Goal: Task Accomplishment & Management: Complete application form

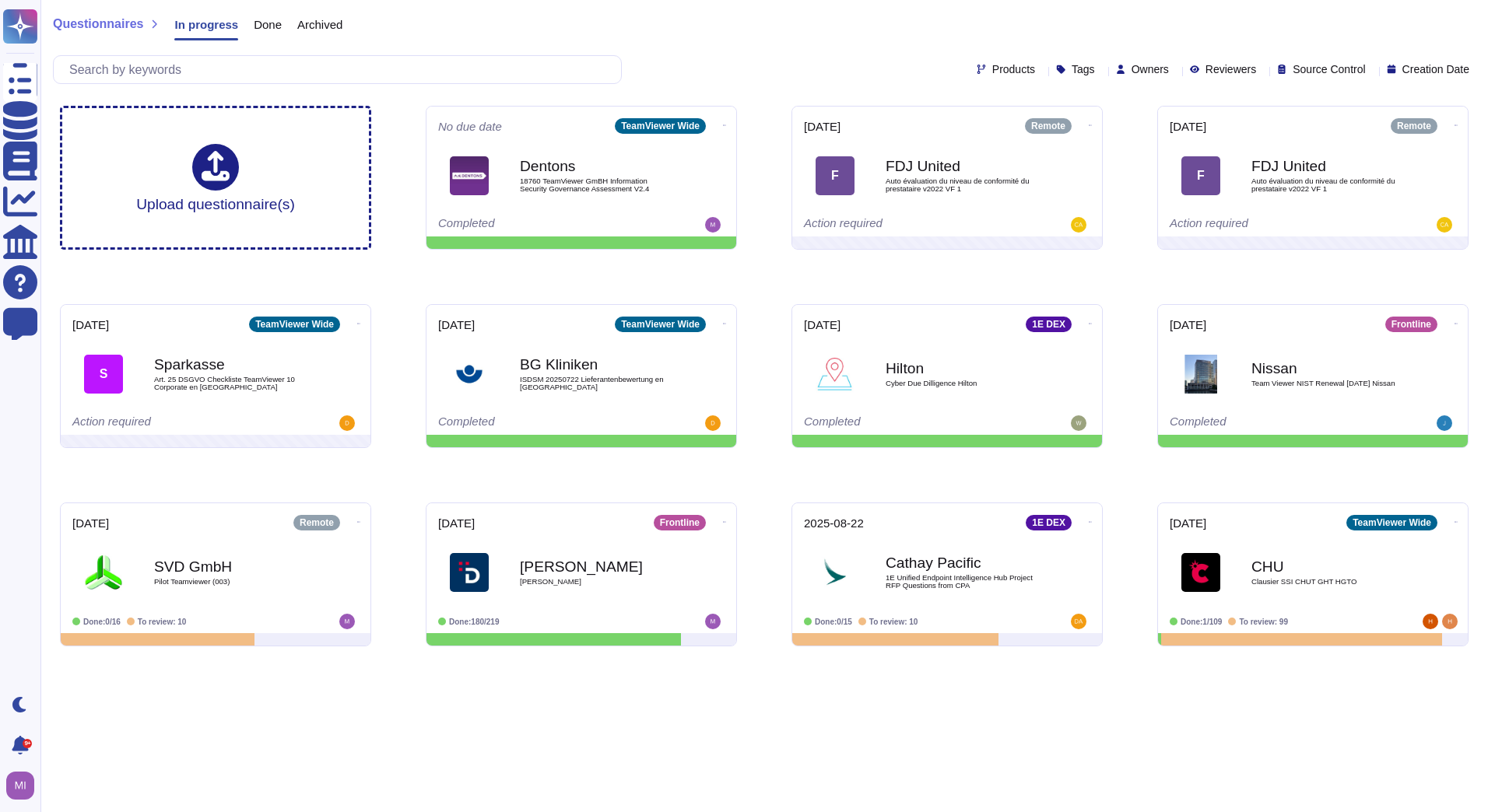
click at [337, 28] on span "Archived" at bounding box center [319, 24] width 45 height 11
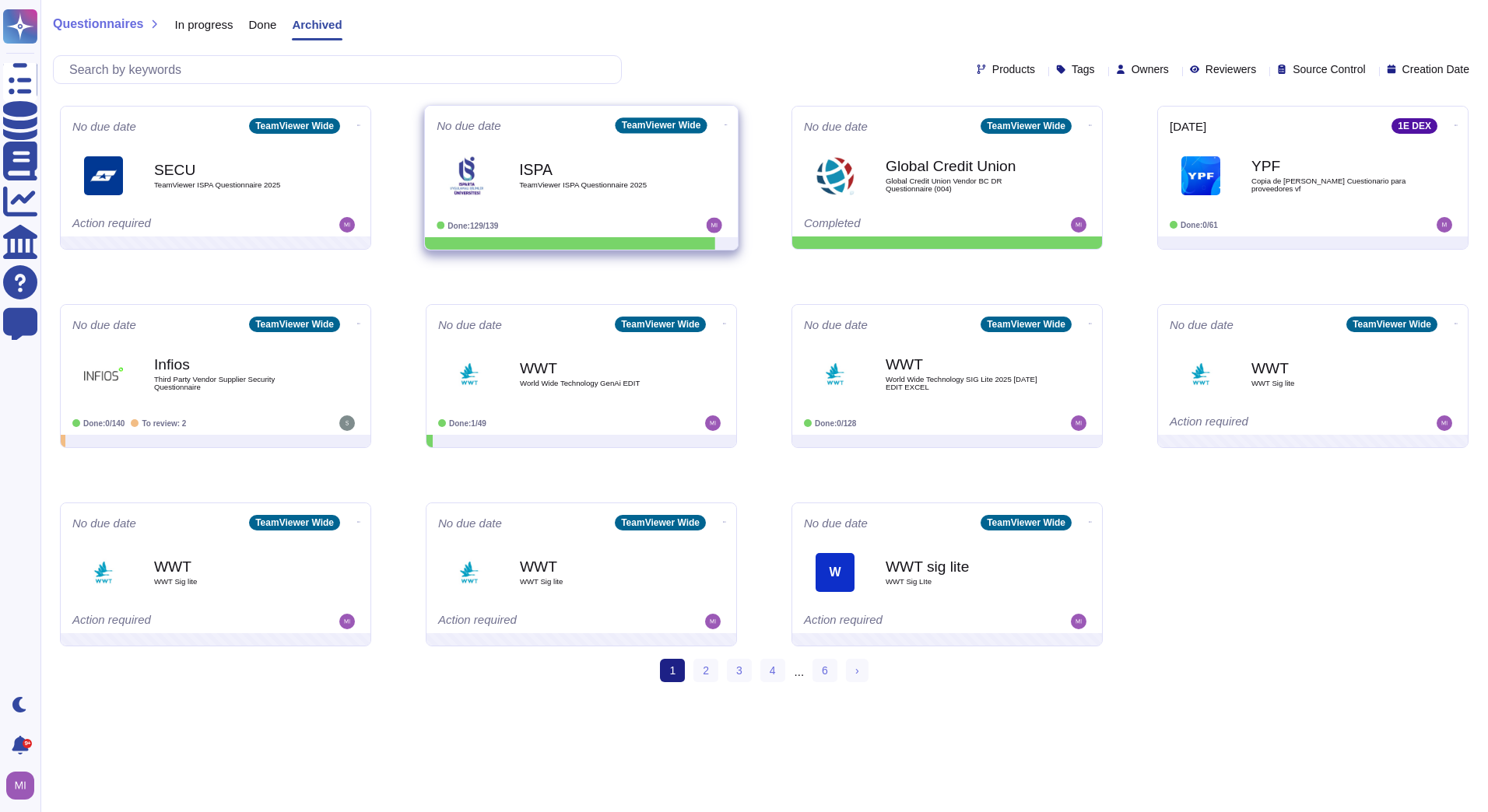
click at [574, 191] on div "ISPA TeamViewer ISPA Questionnaire 2025" at bounding box center [597, 175] width 157 height 63
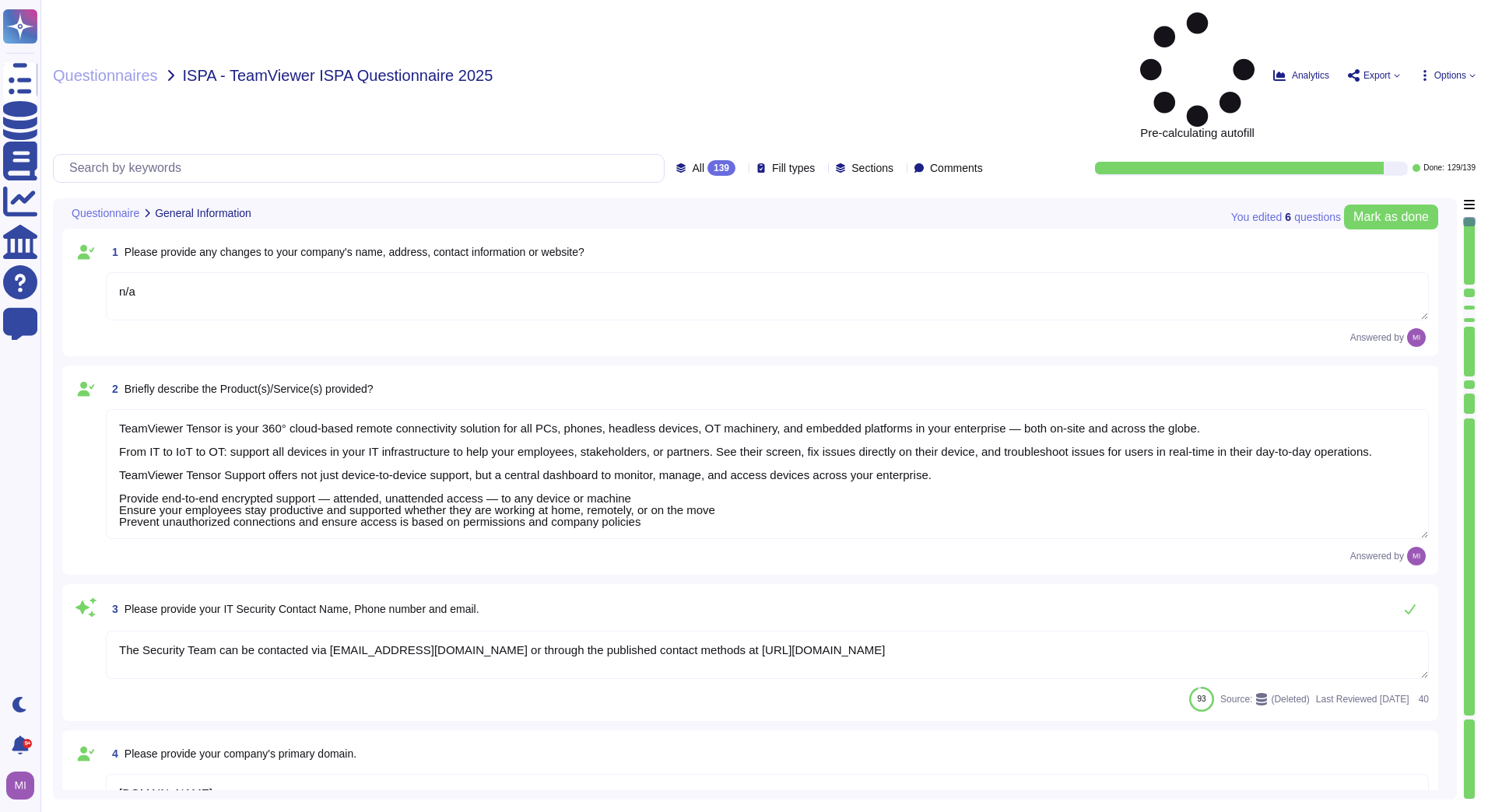
type textarea "n/a"
type textarea "TeamViewer Tensor is your 360° cloud-based remote connectivity solution for all…"
type textarea "The Security Team can be contacted via privacy@teamviewer.com or through the pu…"
type textarea "TeamViewer.com"
type textarea "No"
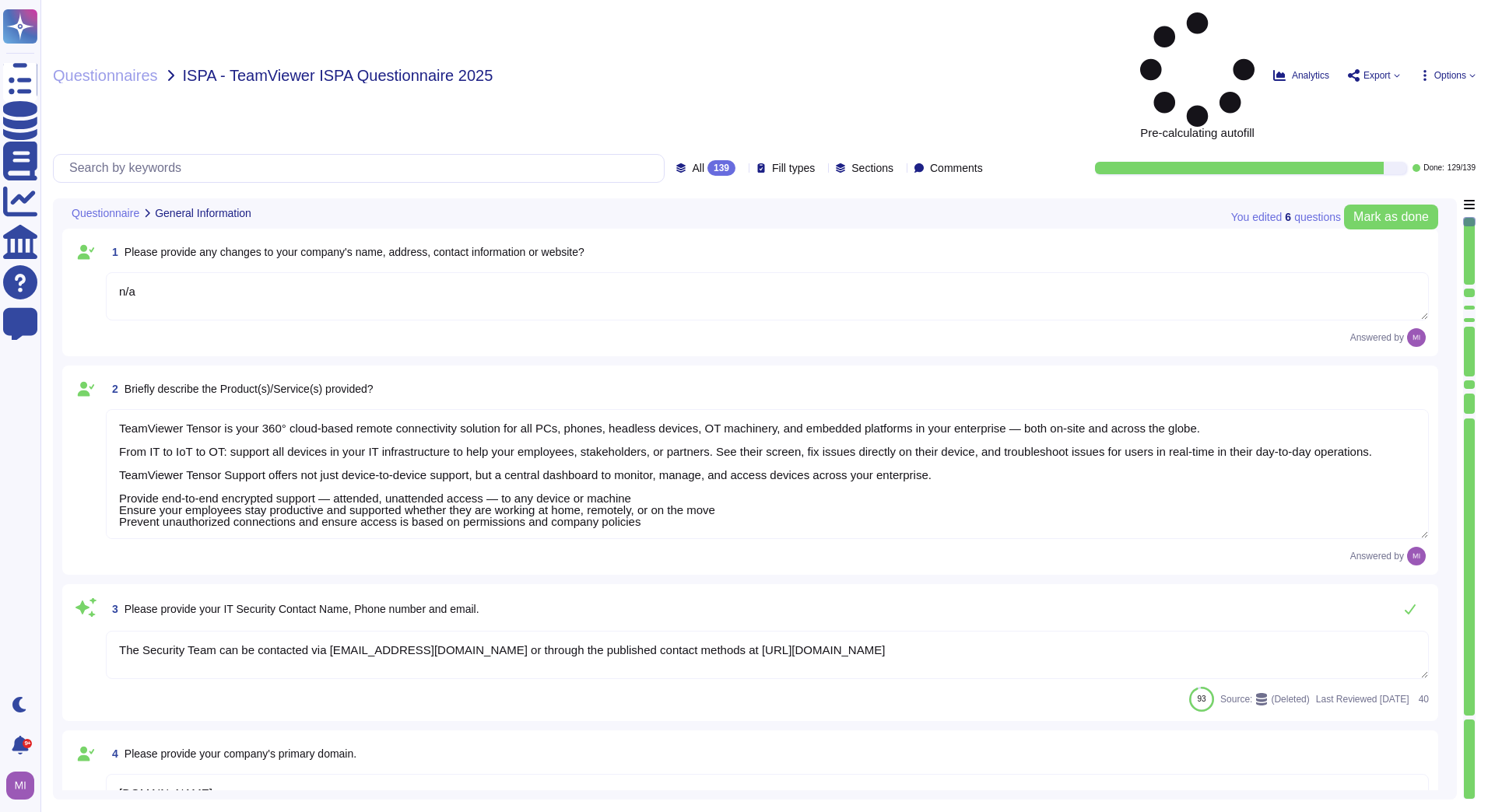
type textarea "No"
type textarea "n/a"
click at [741, 170] on icon at bounding box center [741, 170] width 0 height 0
click at [700, 132] on div "To do 10" at bounding box center [719, 137] width 126 height 18
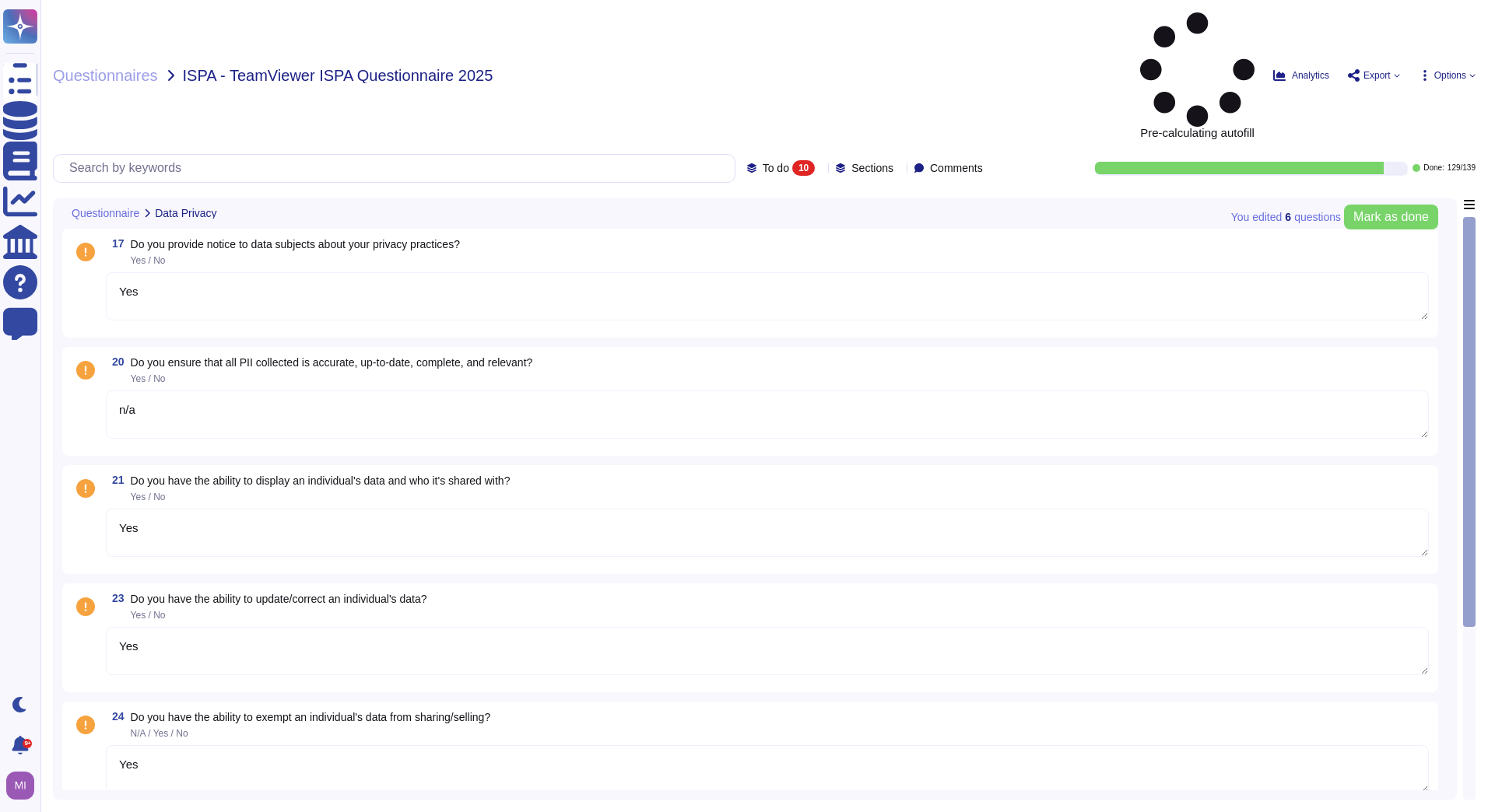
type textarea "Yes"
type textarea "n/a"
type textarea "Yes"
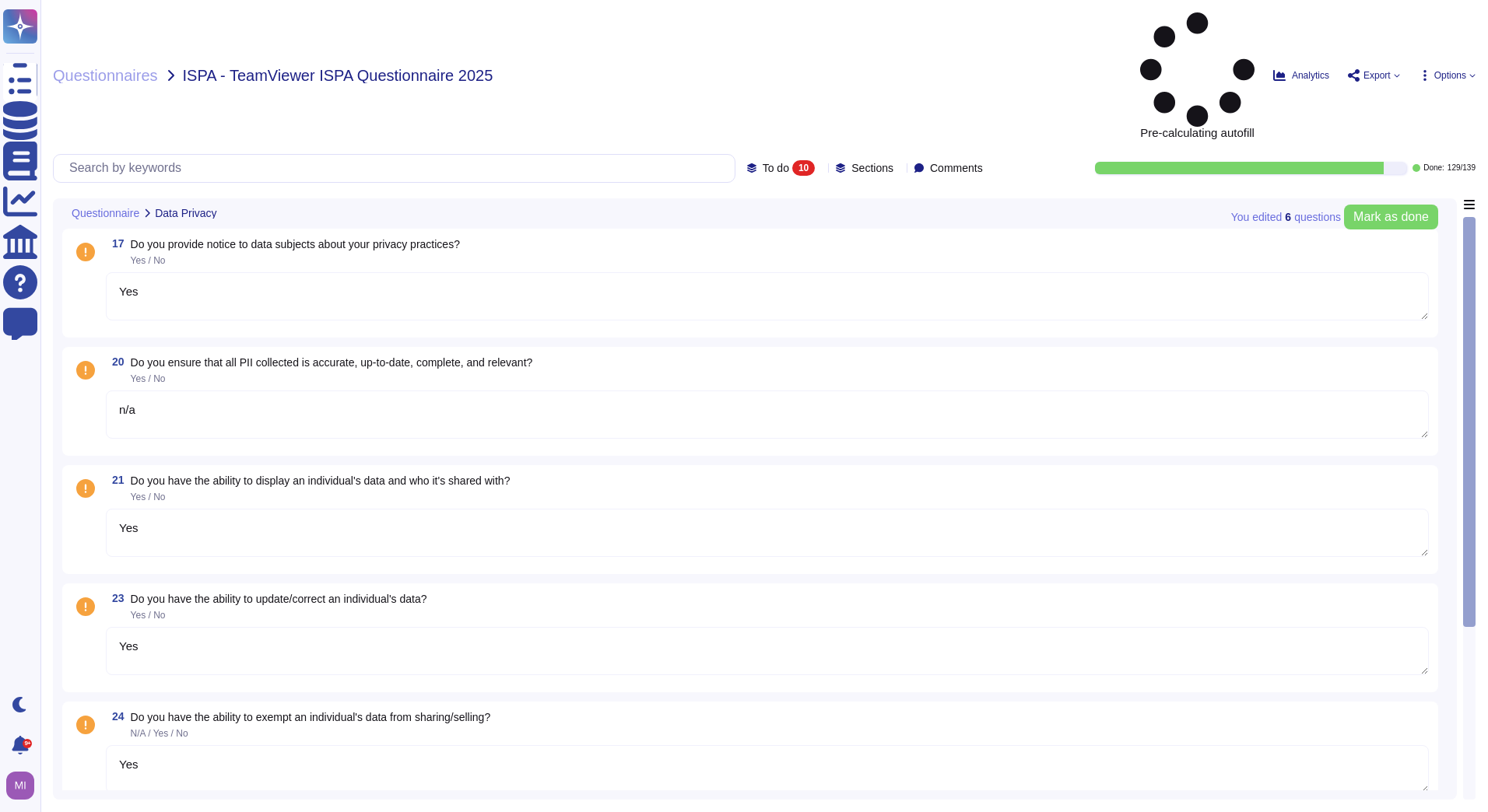
type textarea "Yes"
click at [246, 272] on textarea "Yes" at bounding box center [767, 296] width 1322 height 48
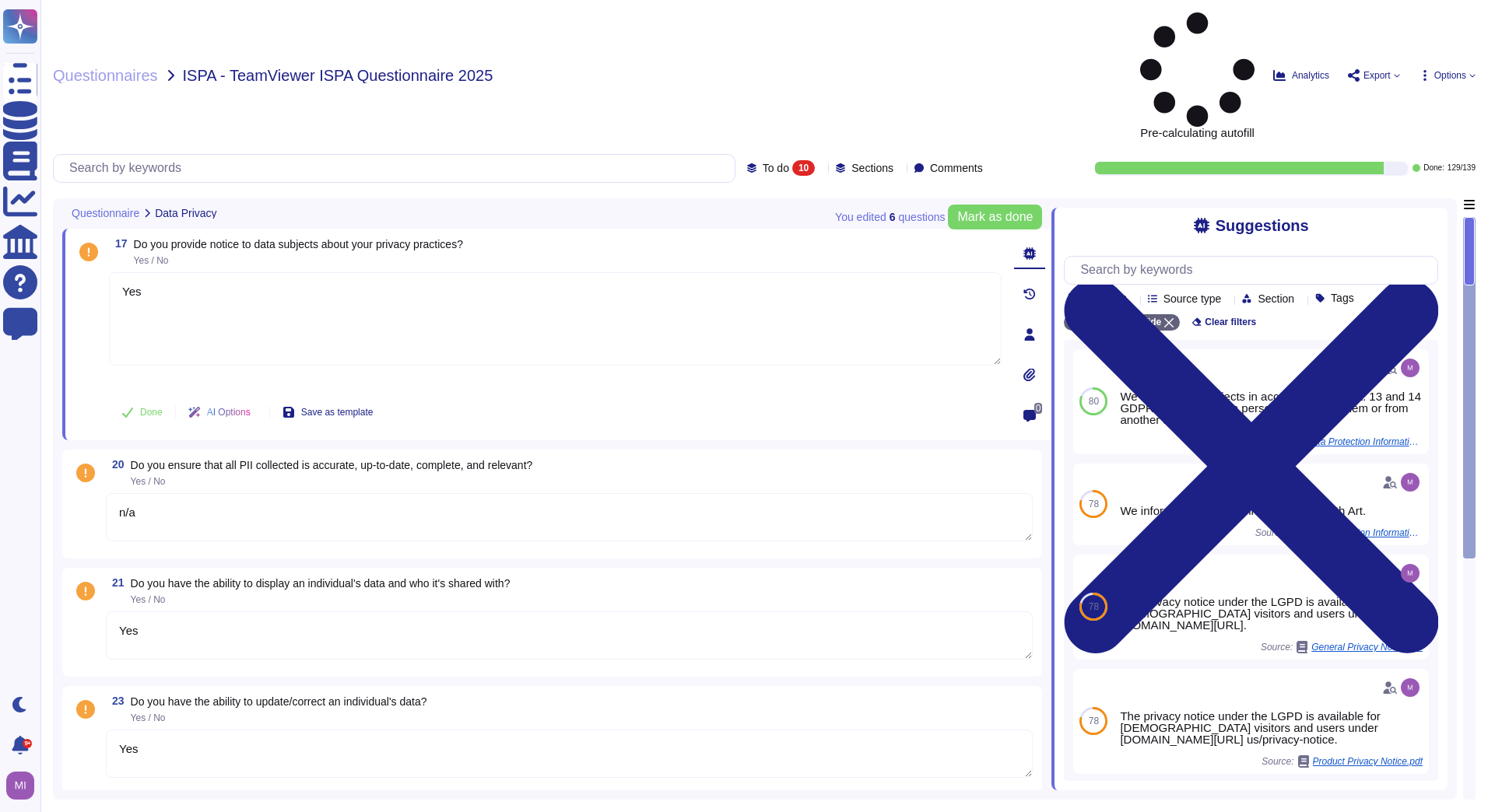
drag, startPoint x: 195, startPoint y: 185, endPoint x: 104, endPoint y: 181, distance: 91.1
click at [104, 238] on div "17 Do you provide notice to data subjects about your privacy practices? Yes / N…" at bounding box center [537, 335] width 926 height 193
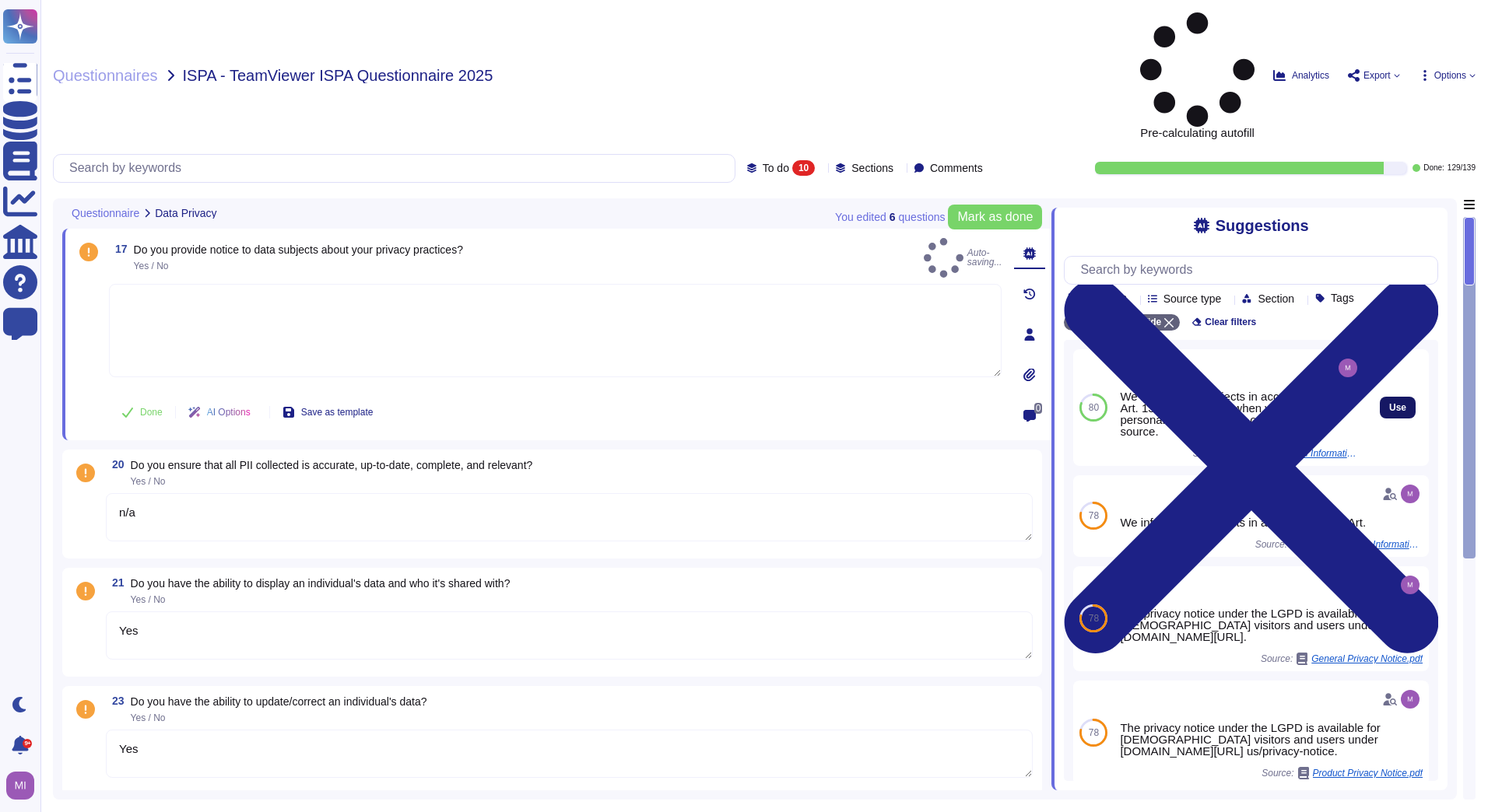
click at [1389, 403] on span "Use" at bounding box center [1398, 407] width 18 height 10
type textarea "We inform data subjects in accordance with Art. 13 and 14 GDPR when we obtain p…"
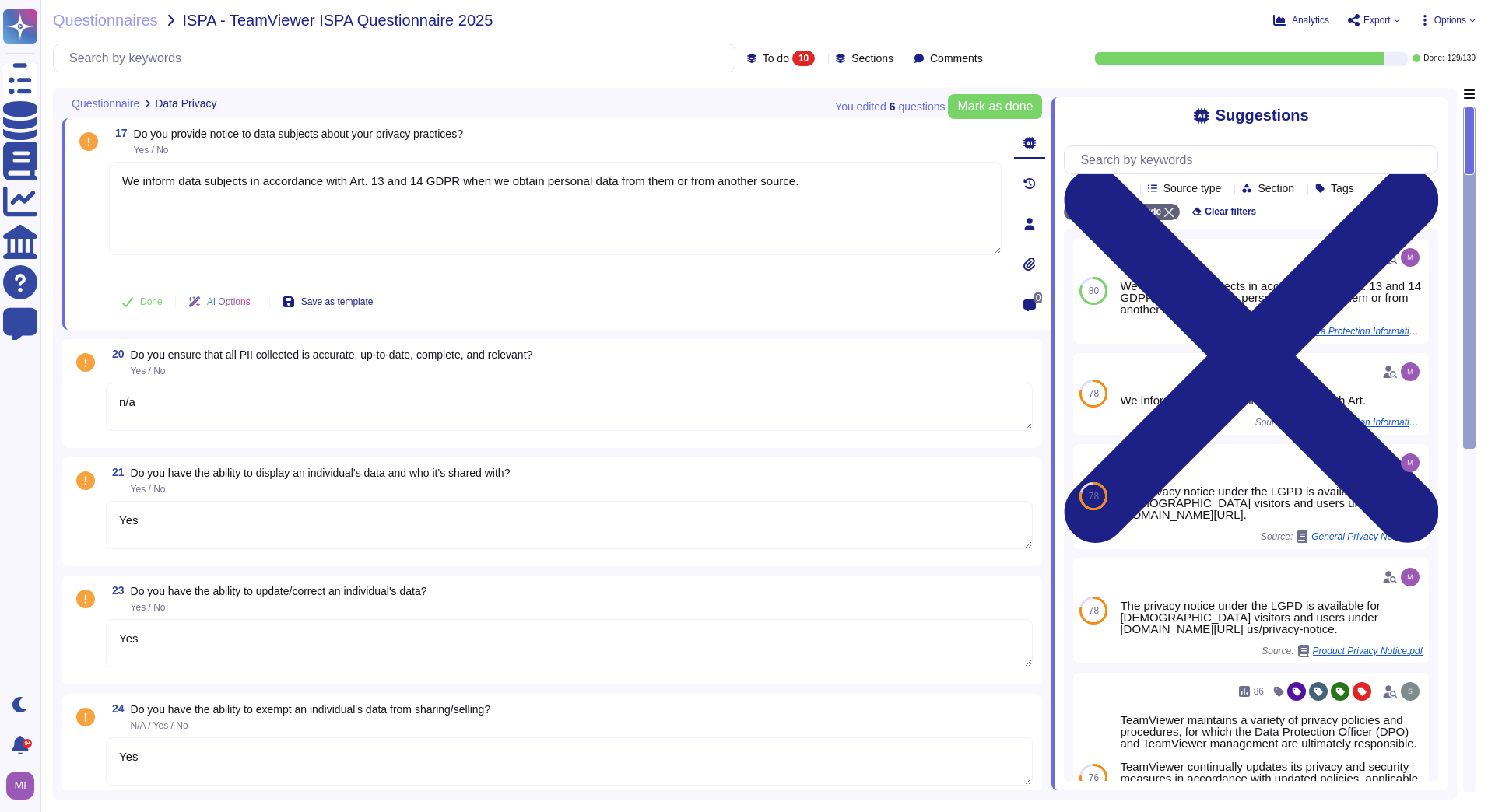
click at [1369, 22] on span "Export" at bounding box center [1376, 20] width 27 height 10
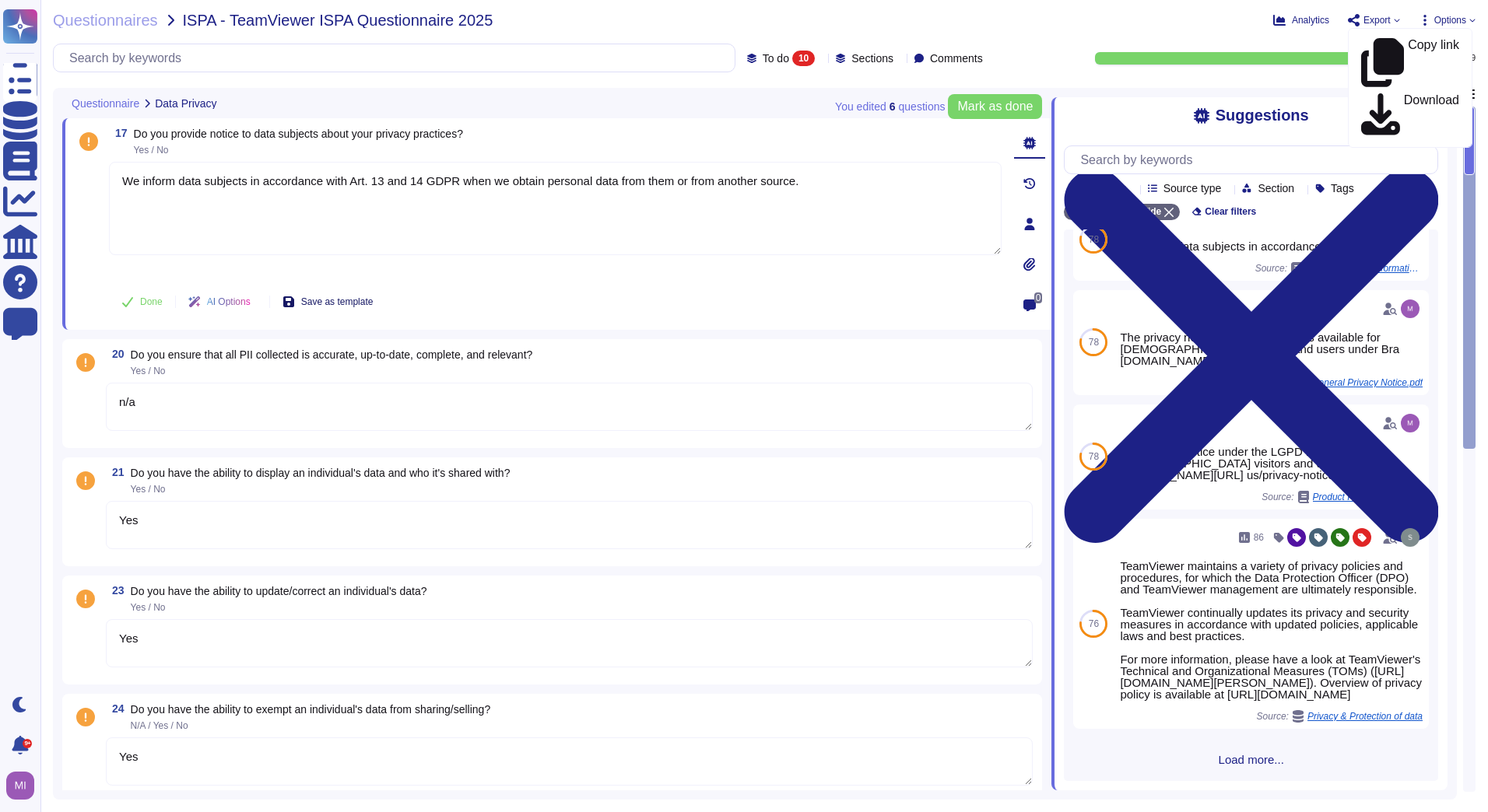
scroll to position [203, 0]
drag, startPoint x: 145, startPoint y: 135, endPoint x: 461, endPoint y: 135, distance: 316.0
click at [461, 135] on span "Do you provide notice to data subjects about your privacy practices?" at bounding box center [299, 134] width 329 height 12
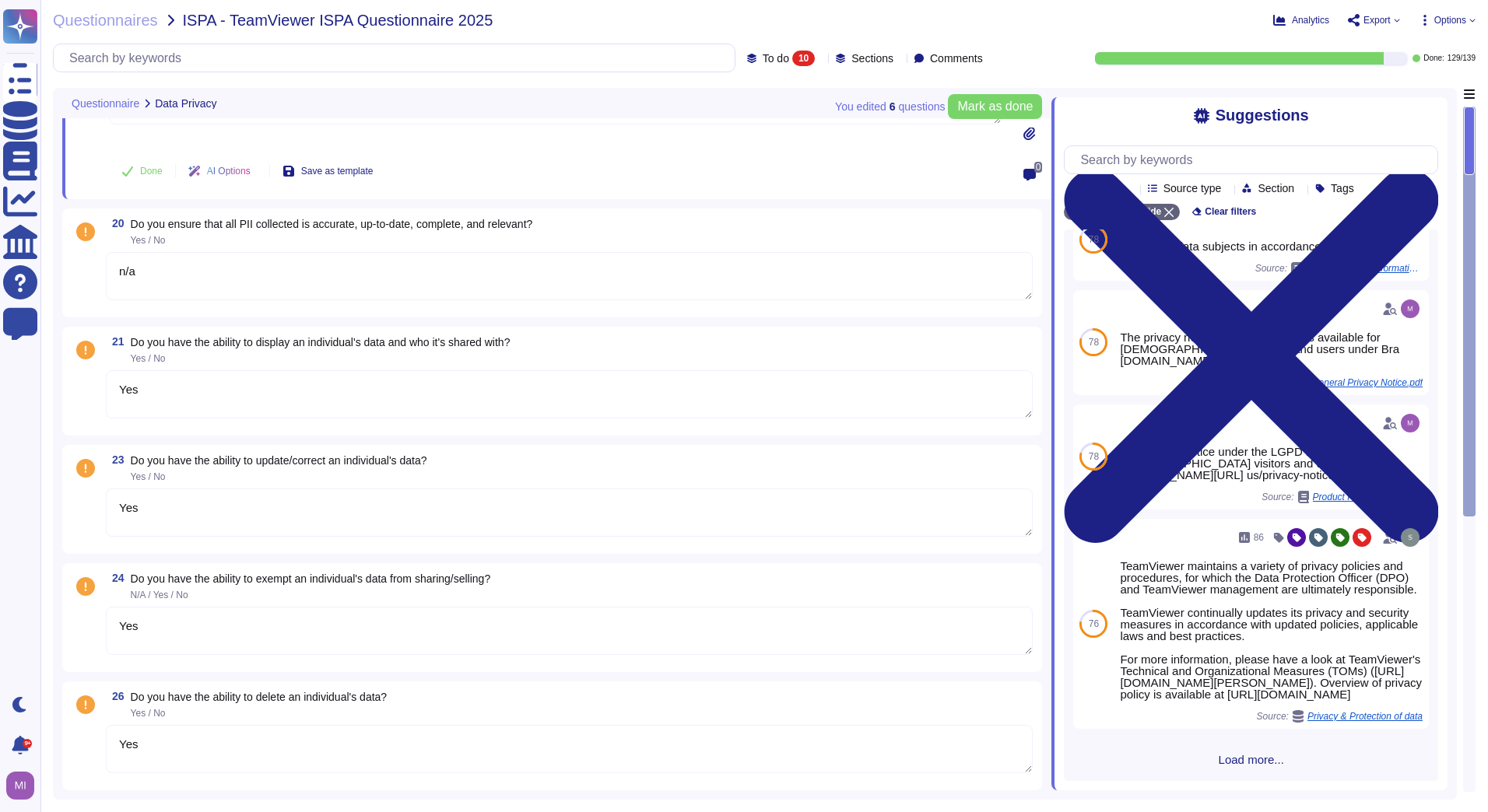
scroll to position [156, 0]
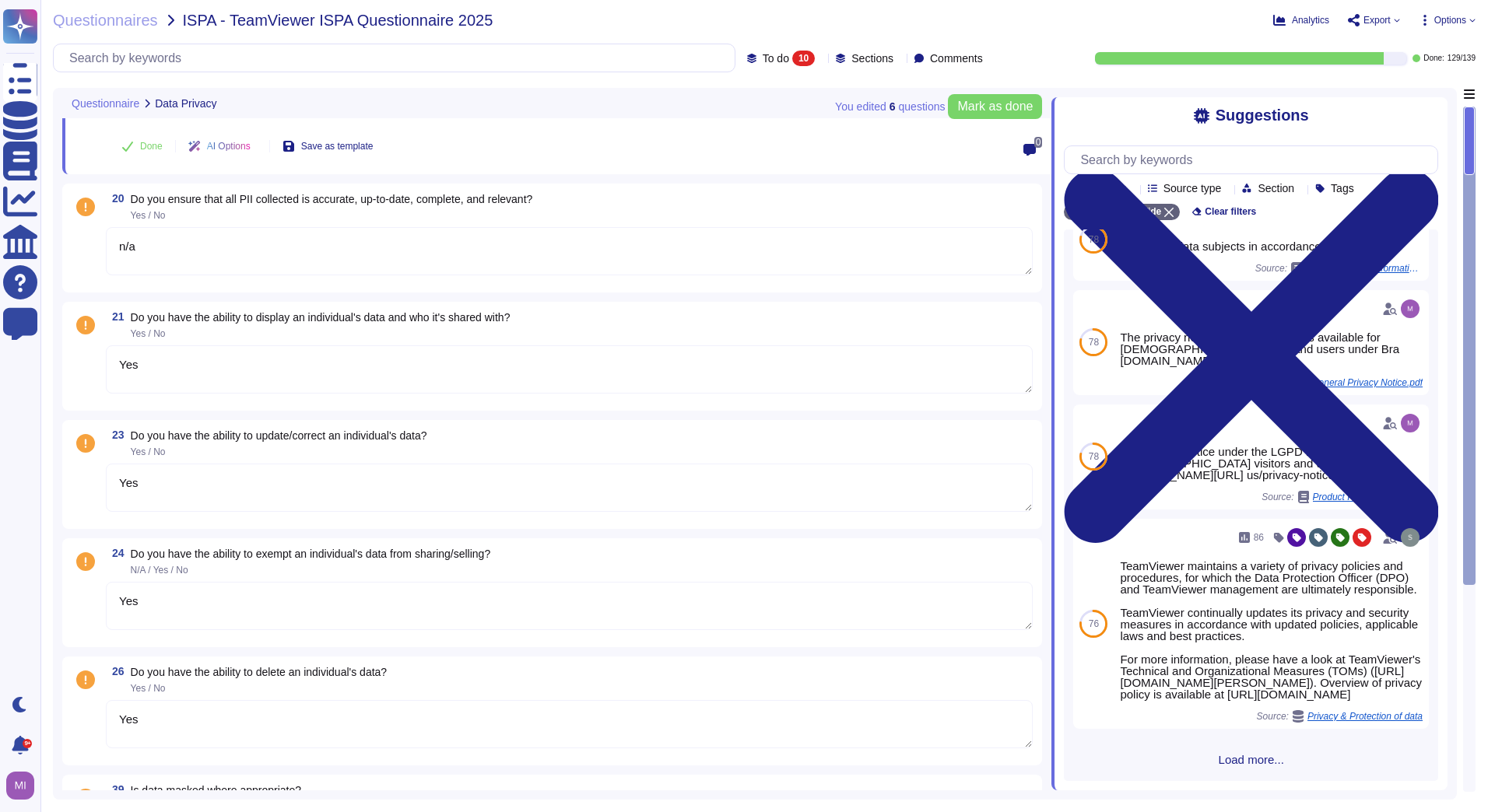
click at [122, 28] on div "Questionnaires ISPA - TeamViewer ISPA Questionnaire 2025 Analytics Export Copy …" at bounding box center [763, 406] width 1447 height 812
click at [122, 18] on span "Questionnaires" at bounding box center [105, 20] width 105 height 16
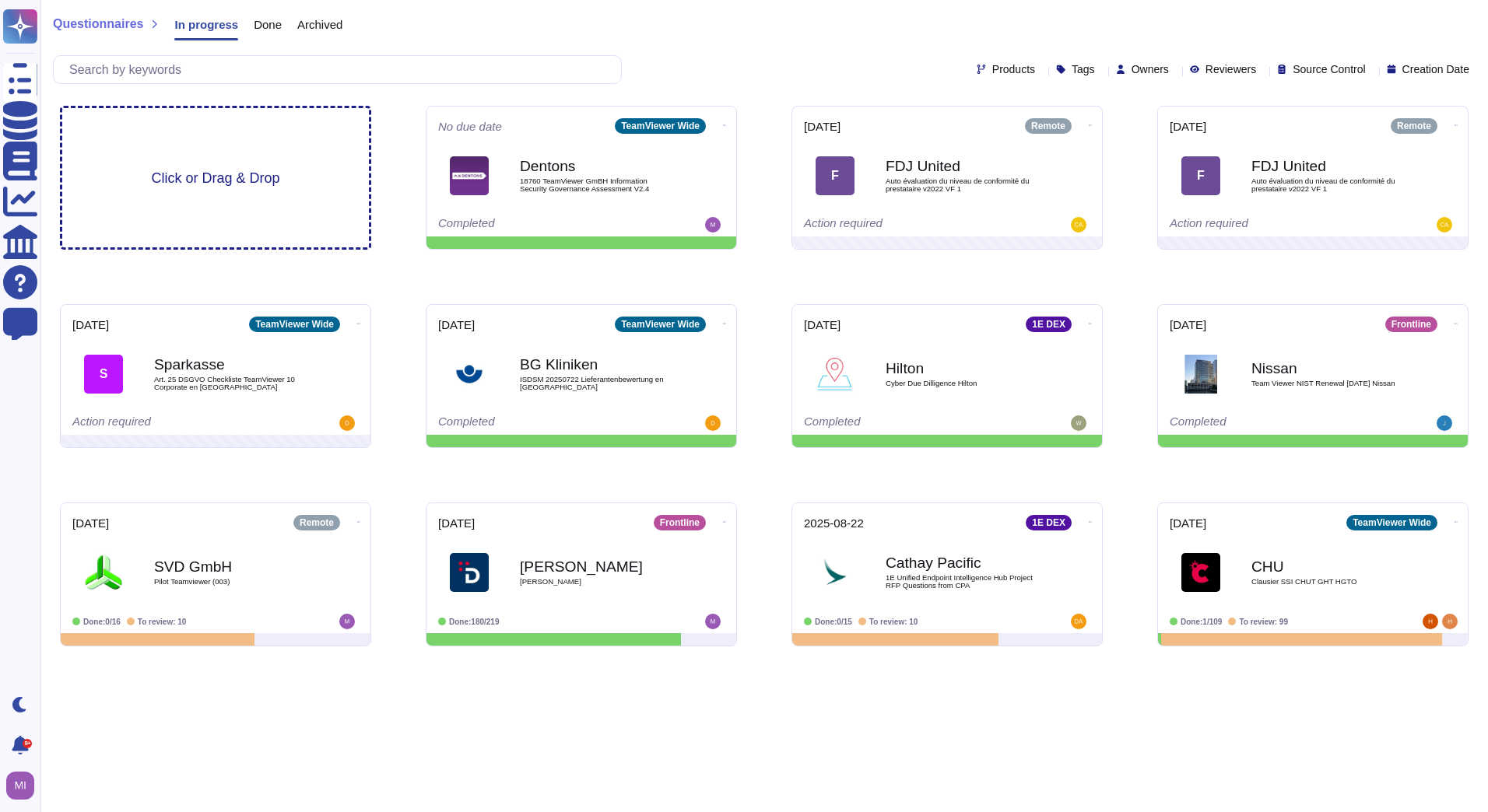
click at [173, 158] on div "Click or Drag & Drop" at bounding box center [216, 177] width 307 height 139
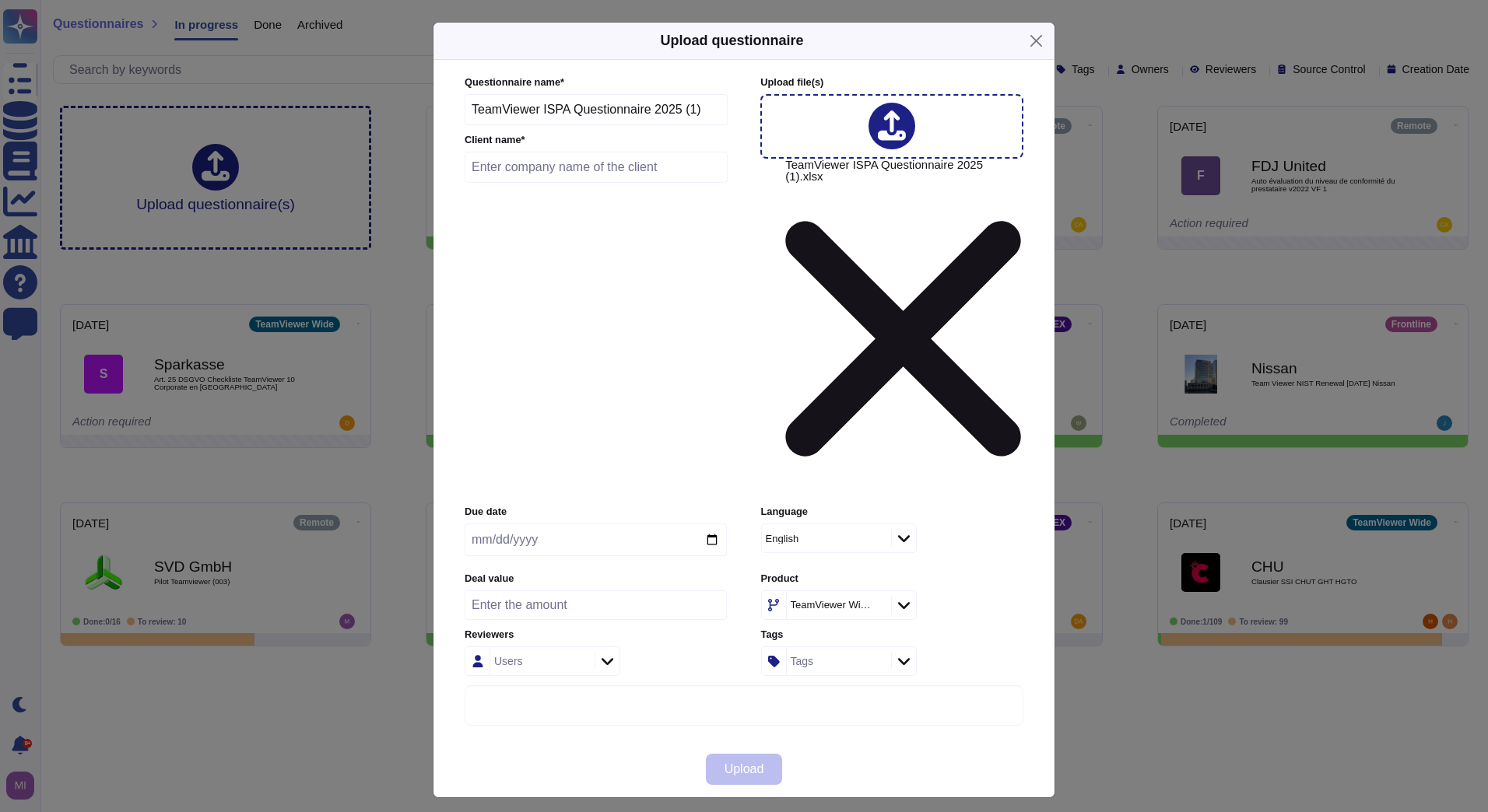
click at [594, 183] on input "text" at bounding box center [596, 167] width 263 height 32
type input "Secu"
click at [762, 763] on span "Upload" at bounding box center [744, 769] width 39 height 12
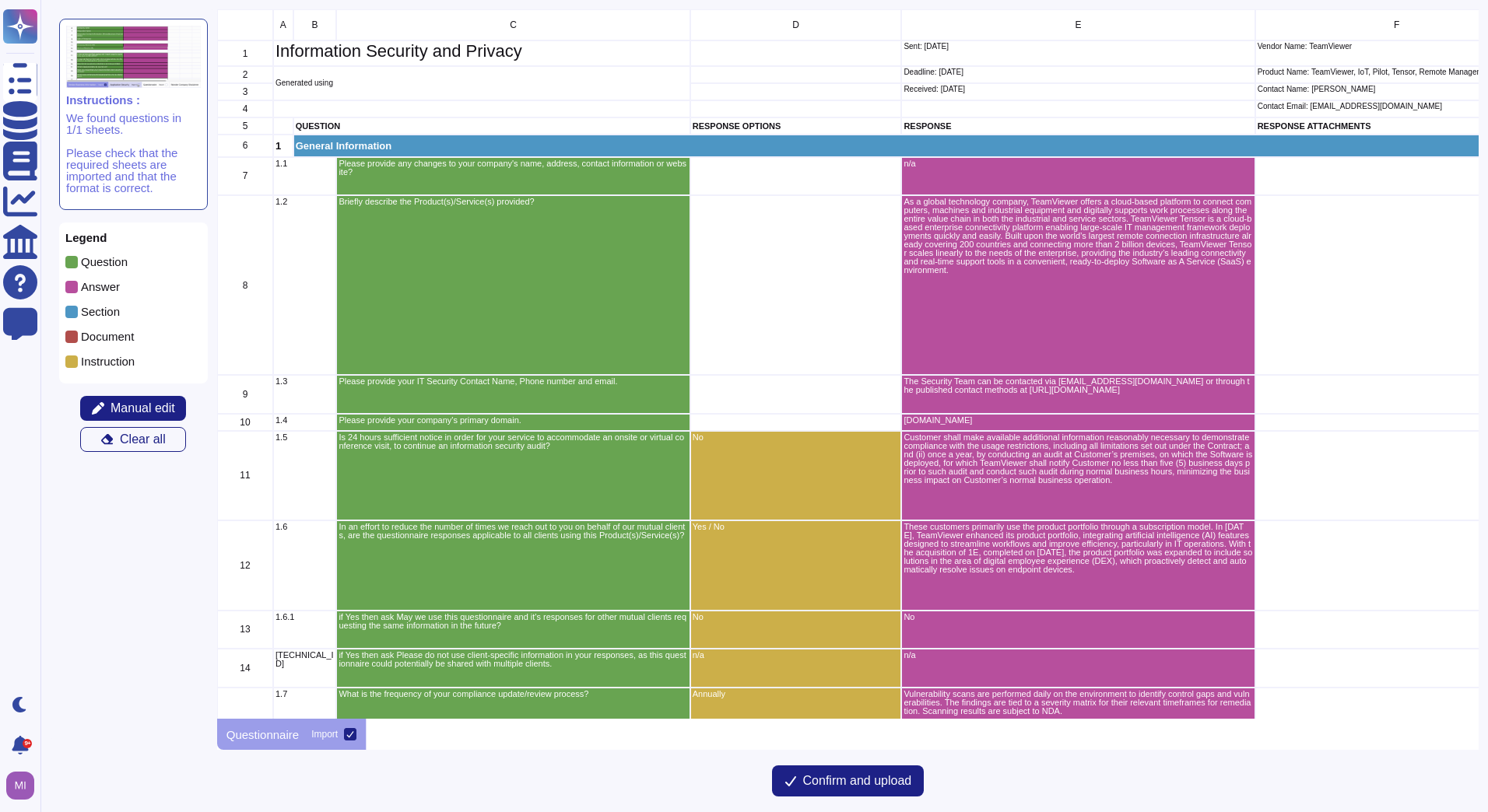
scroll to position [697, 1251]
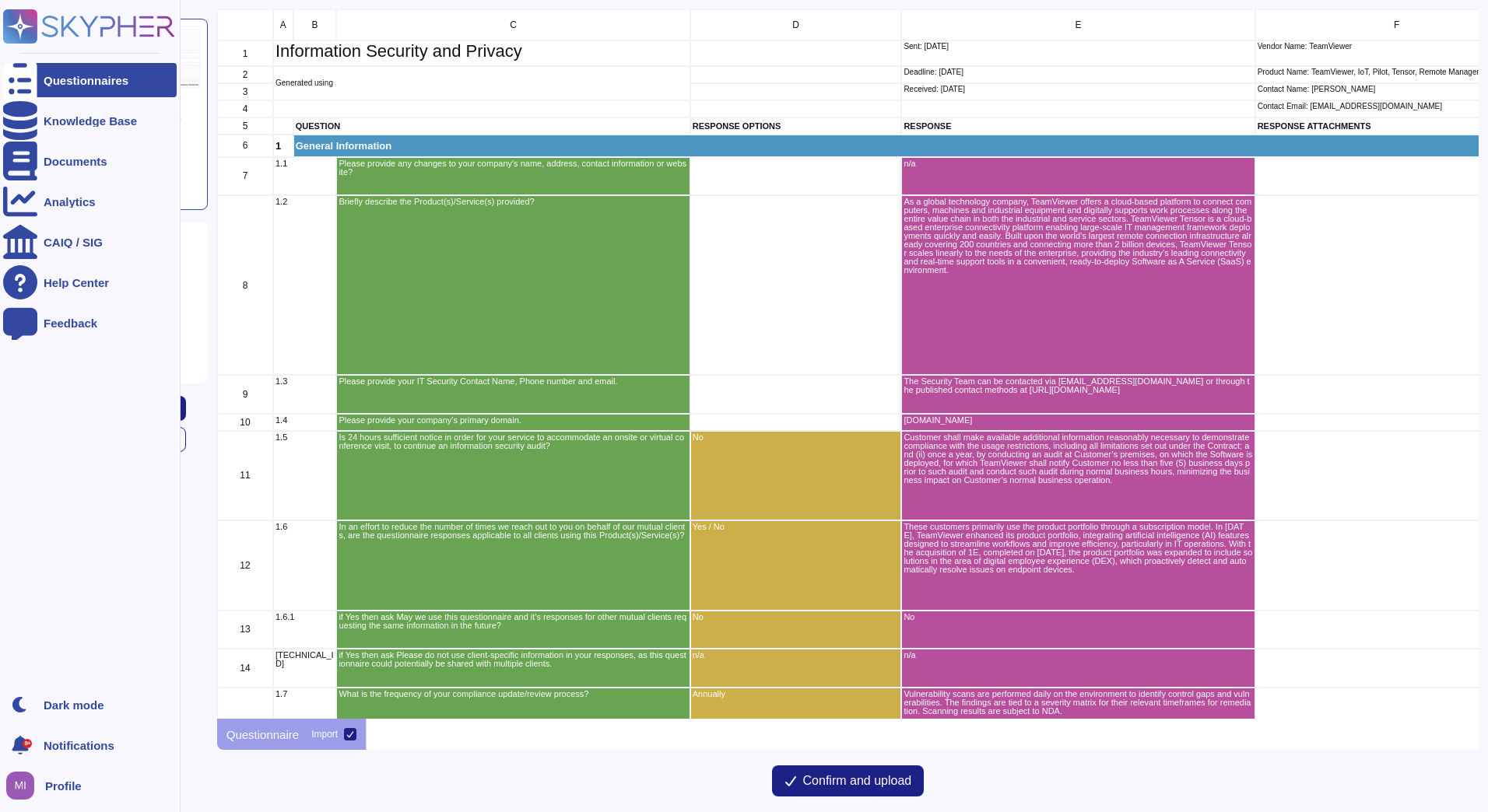
click at [67, 74] on div "Questionnaires" at bounding box center [86, 80] width 85 height 11
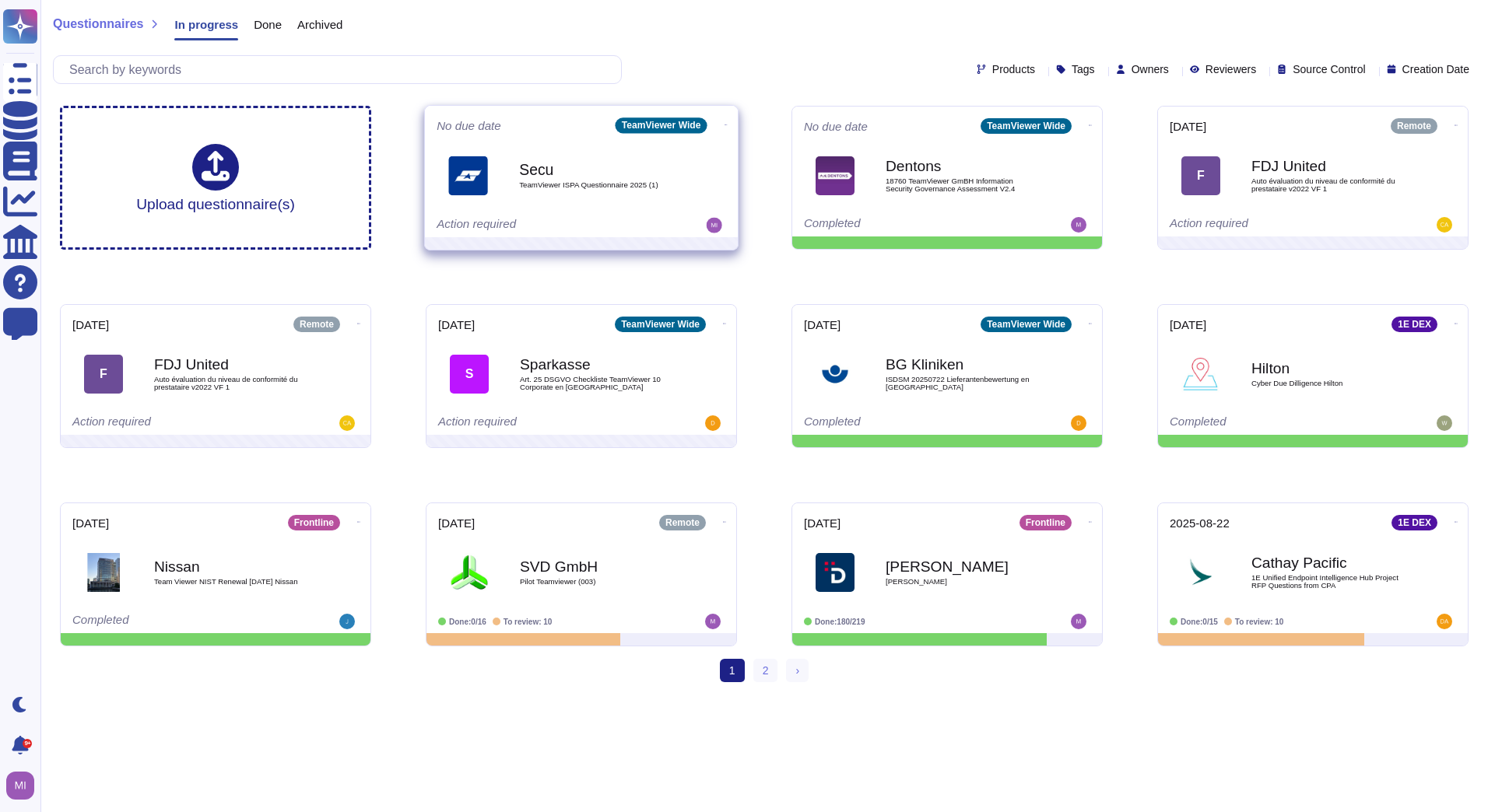
click at [727, 120] on div "No due date TeamViewer Wide Secu TeamViewer ISPA Questionnaire 2025 (1) Action …" at bounding box center [581, 172] width 313 height 131
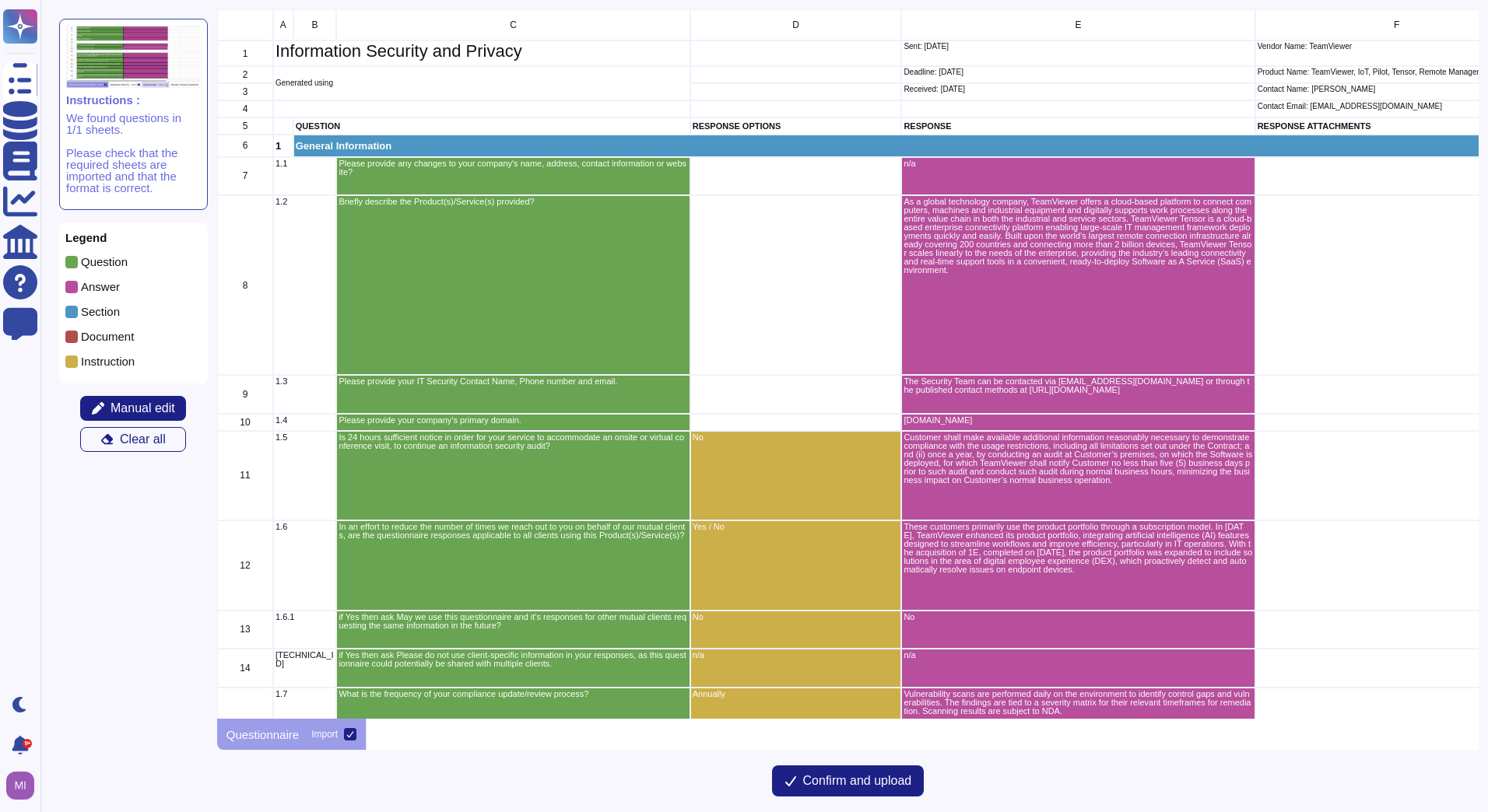
scroll to position [697, 1251]
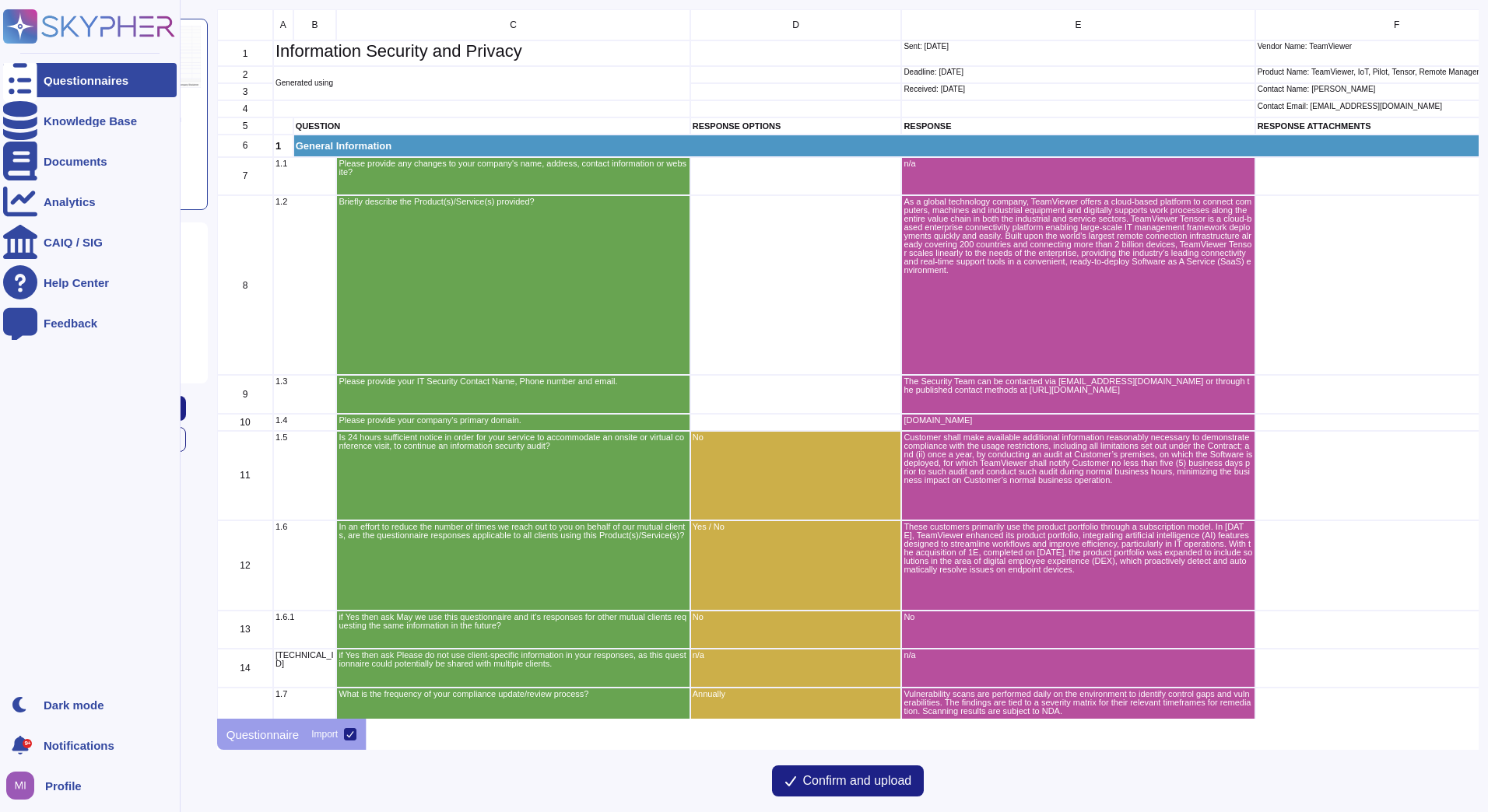
click at [57, 85] on div "Questionnaires" at bounding box center [86, 80] width 85 height 11
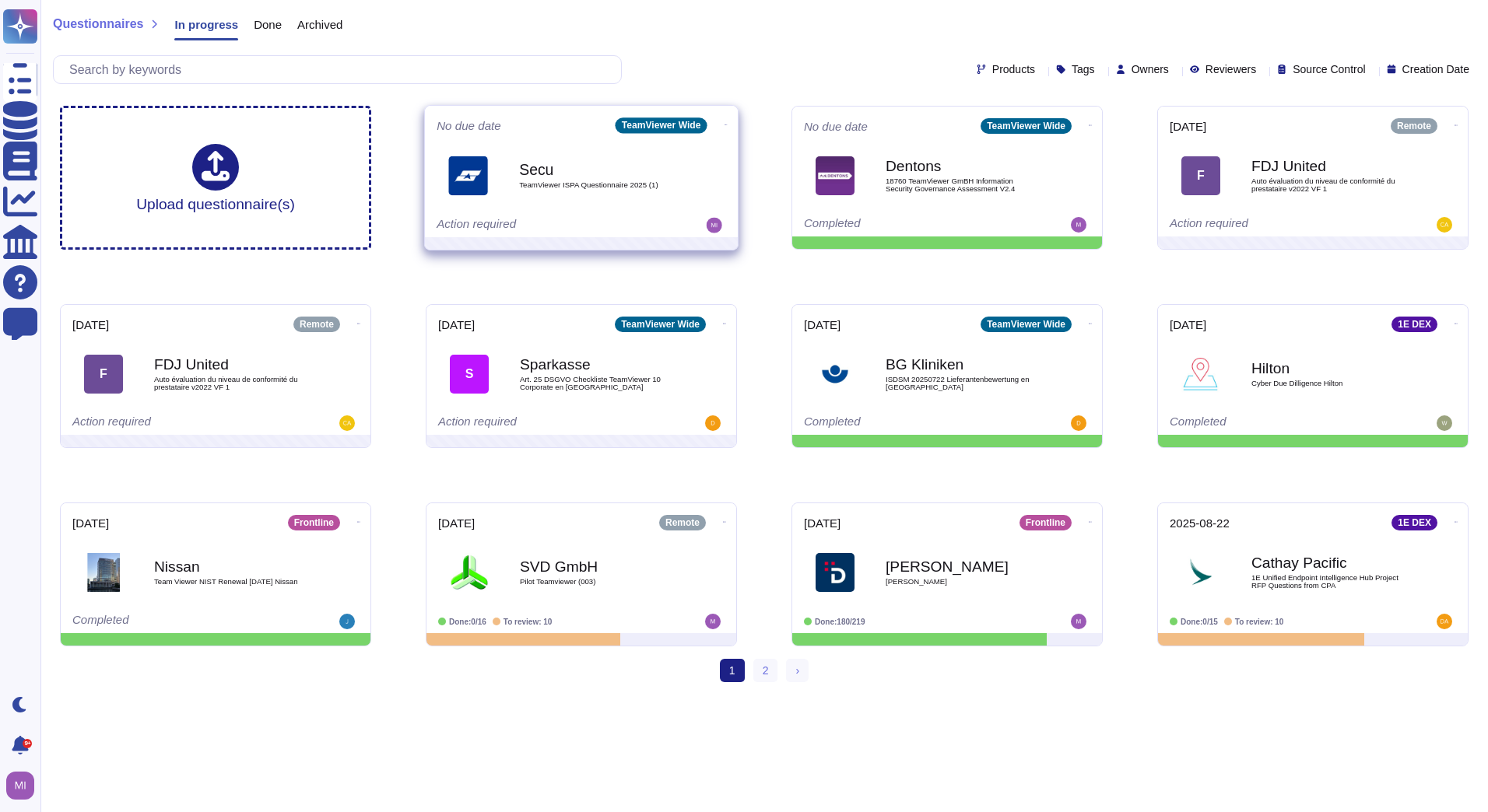
click at [725, 123] on icon at bounding box center [726, 124] width 4 height 4
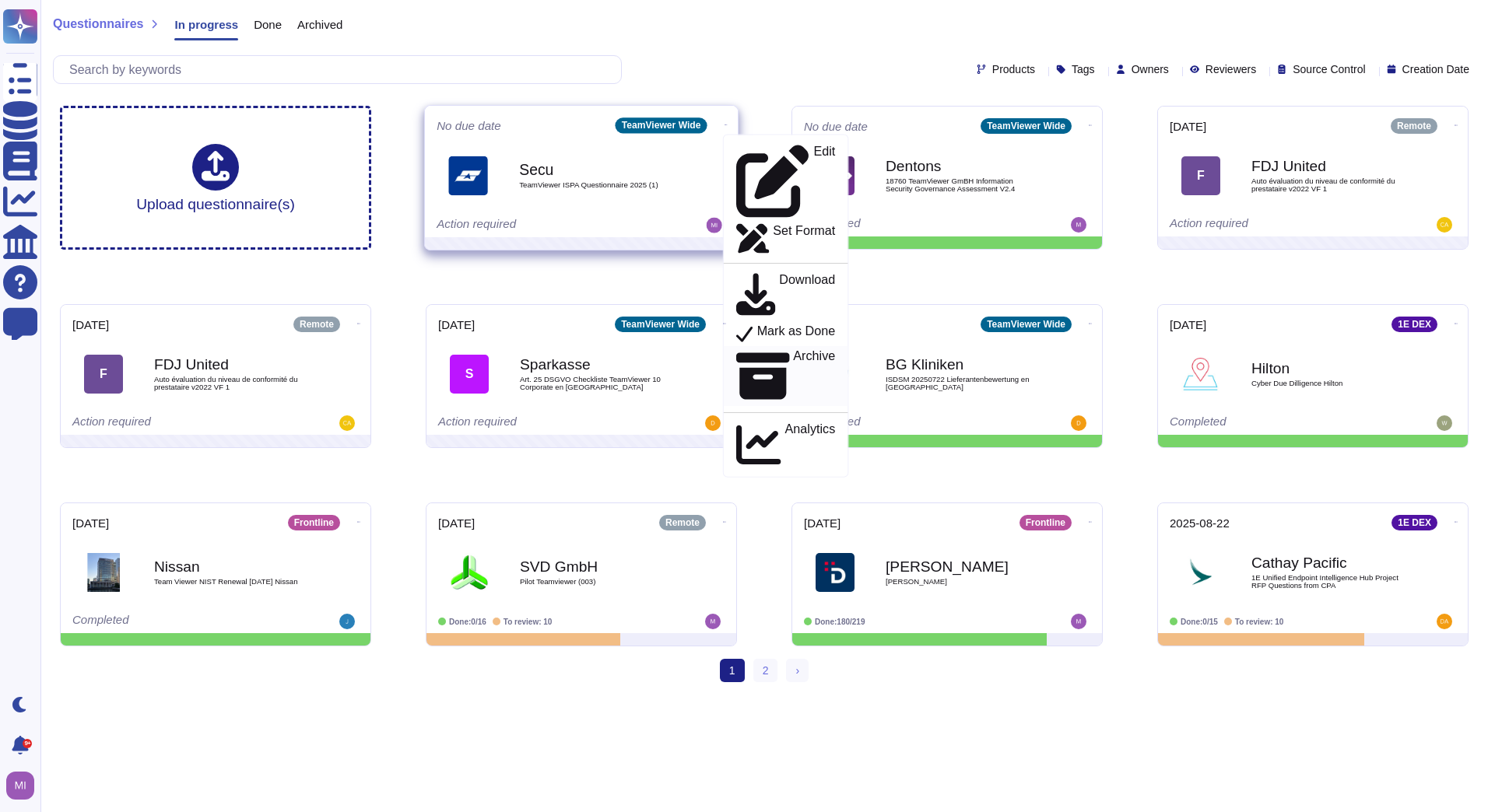
click at [793, 350] on p "Archive" at bounding box center [814, 376] width 42 height 52
